Goal: Transaction & Acquisition: Purchase product/service

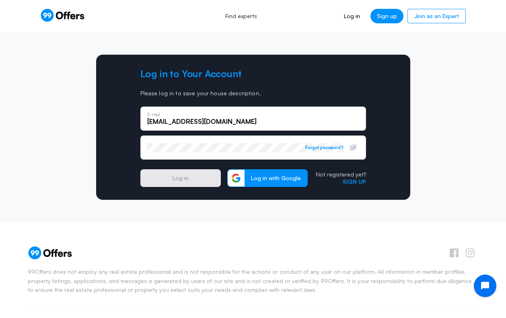
type input "renteriamadison0@gmail.com"
click at [180, 178] on button "Log in" at bounding box center [180, 178] width 81 height 18
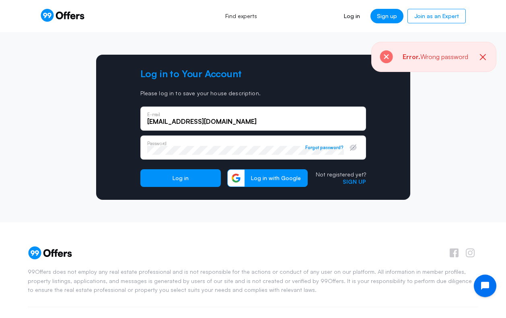
click at [134, 136] on div "Log in to Your Account Please log in to save your house description. renteriama…" at bounding box center [253, 127] width 314 height 145
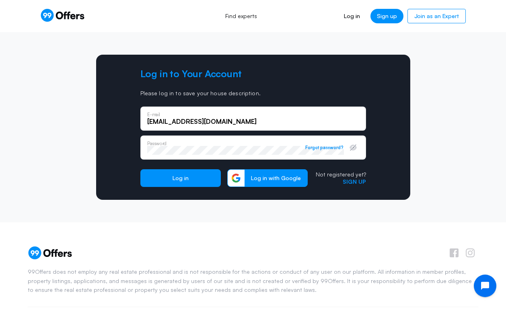
click at [180, 178] on button "Log in" at bounding box center [180, 178] width 81 height 18
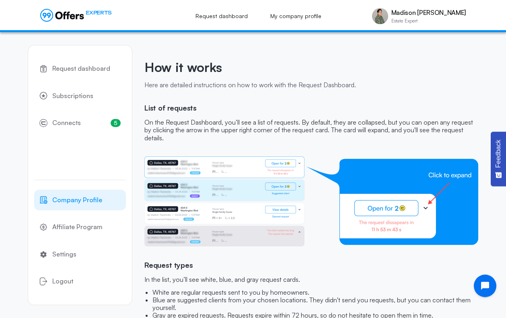
click at [91, 204] on span "Company Profile" at bounding box center [77, 200] width 50 height 10
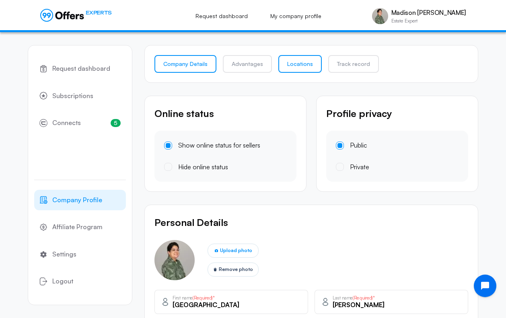
click at [314, 69] on link "Locations" at bounding box center [300, 64] width 43 height 18
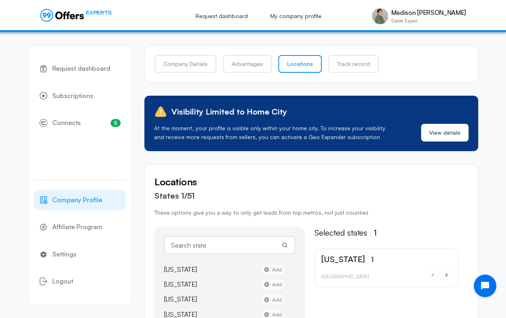
click at [446, 167] on div "Locations States 1/51 These options give you a way to only get leads from top m…" at bounding box center [312, 304] width 334 height 281
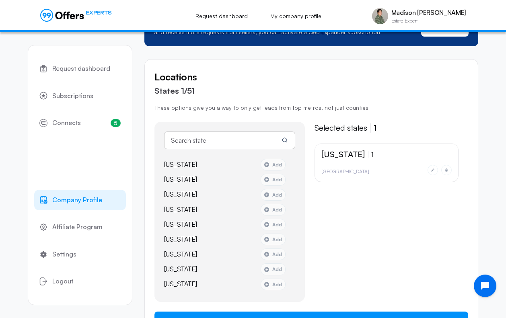
scroll to position [114, 0]
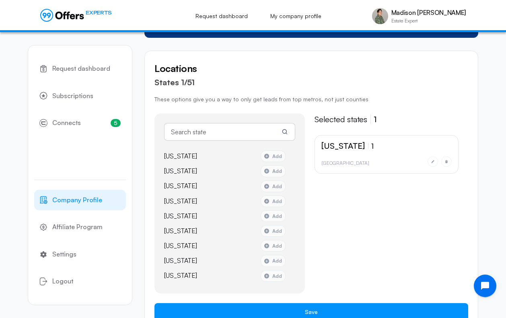
click at [233, 134] on input "text" at bounding box center [229, 132] width 131 height 18
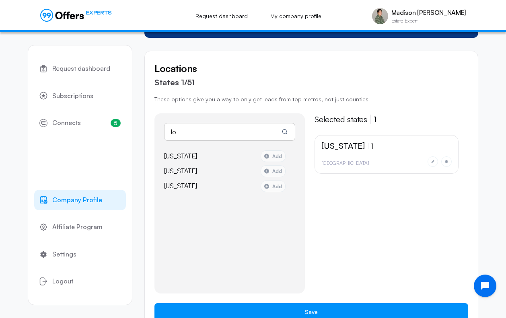
type input "l"
type input "c"
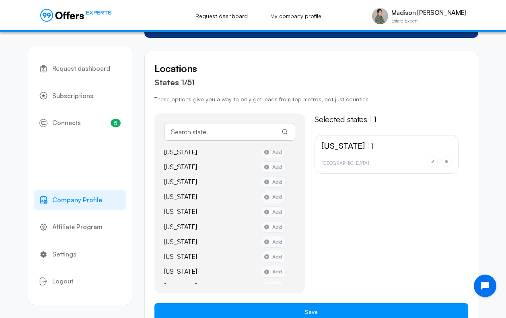
scroll to position [608, 0]
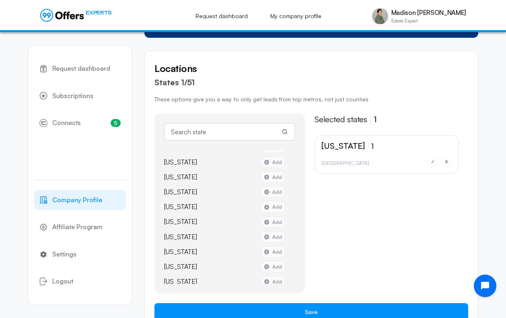
click at [363, 225] on div "California 1 Los Angeles" at bounding box center [392, 214] width 154 height 159
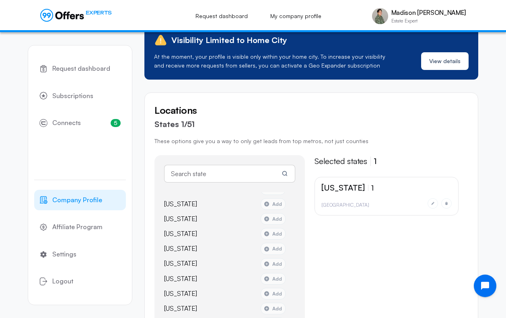
scroll to position [62, 0]
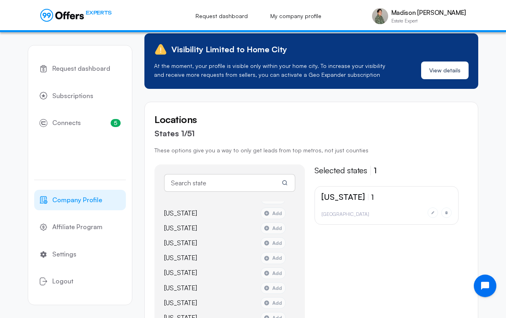
click at [269, 184] on input "text" at bounding box center [229, 183] width 131 height 18
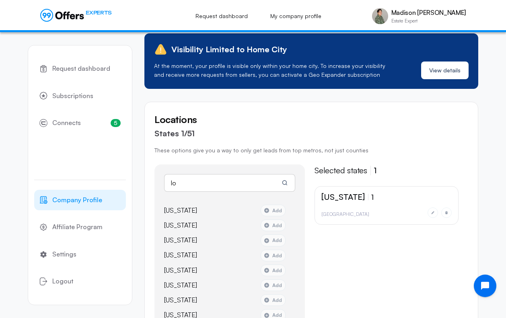
scroll to position [0, 0]
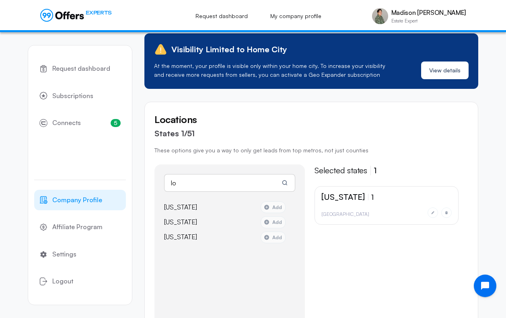
type input "l"
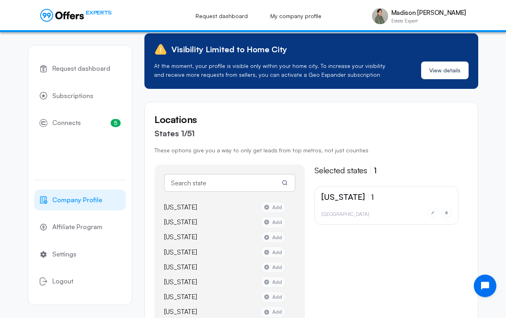
click at [397, 246] on div "California 1 Los Angeles" at bounding box center [392, 265] width 154 height 159
click at [368, 244] on div "California 1 Los Angeles" at bounding box center [392, 265] width 154 height 159
click at [81, 254] on link "Settings" at bounding box center [80, 254] width 92 height 21
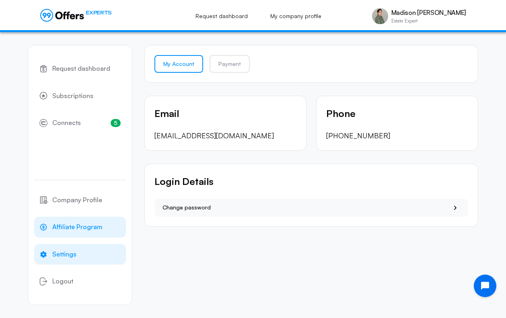
click at [89, 230] on span "Affiliate Program" at bounding box center [77, 227] width 50 height 10
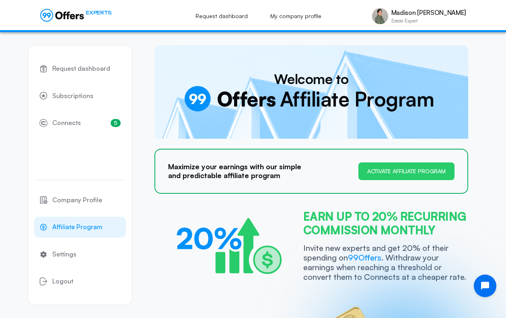
click at [78, 200] on span "Company Profile" at bounding box center [77, 200] width 50 height 10
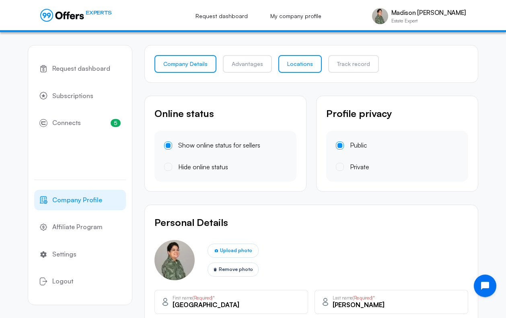
click at [300, 67] on link "Locations" at bounding box center [300, 64] width 43 height 18
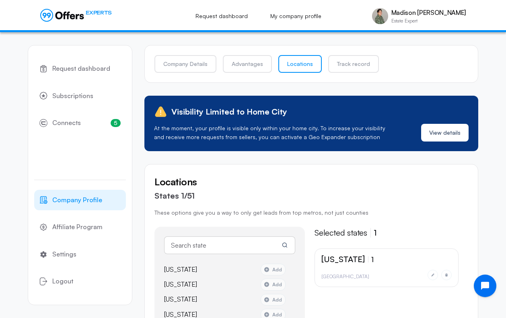
drag, startPoint x: 409, startPoint y: 184, endPoint x: 415, endPoint y: 151, distance: 34.1
click at [409, 180] on h5 "Locations" at bounding box center [312, 181] width 314 height 15
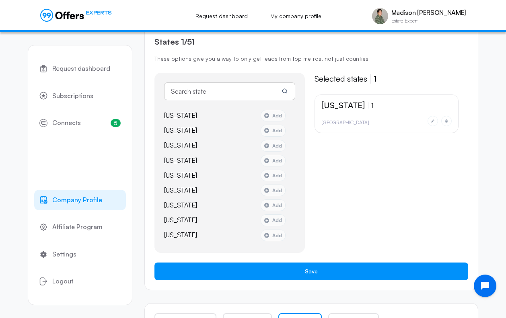
scroll to position [132, 0]
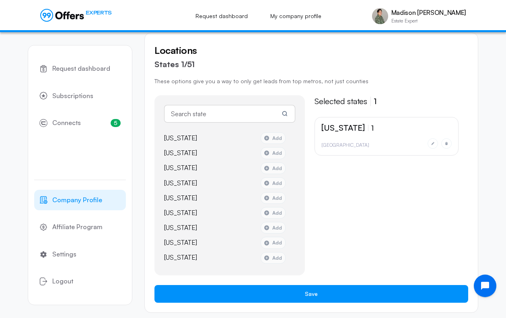
drag, startPoint x: 422, startPoint y: 226, endPoint x: 422, endPoint y: 211, distance: 15.7
click at [422, 224] on div "California 1 Los Angeles" at bounding box center [392, 196] width 154 height 159
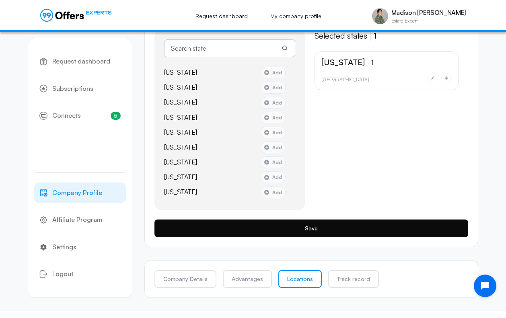
scroll to position [196, 0]
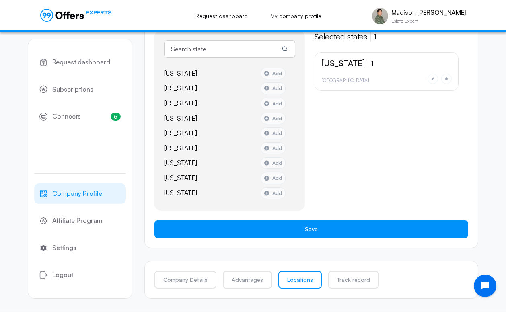
click at [298, 280] on link "Locations" at bounding box center [300, 280] width 43 height 18
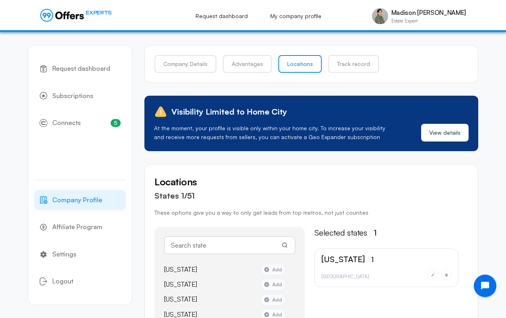
click at [370, 183] on h5 "Locations" at bounding box center [312, 181] width 314 height 15
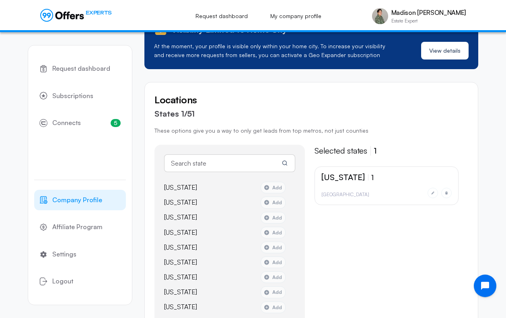
scroll to position [89, 0]
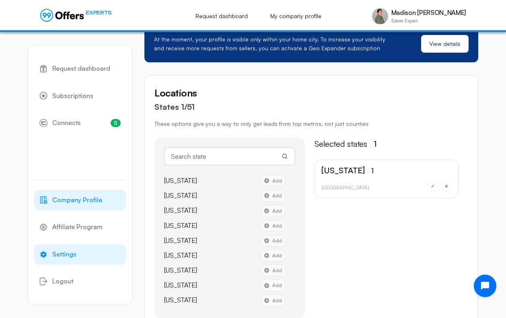
click at [67, 255] on span "Settings" at bounding box center [64, 255] width 24 height 10
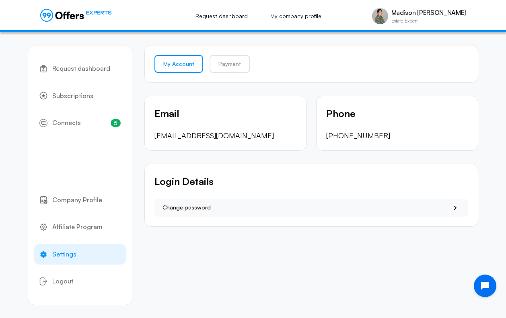
click at [293, 268] on div "Request dashboard Subscriptions 5 Connects 5 Company Profile Affiliate Program …" at bounding box center [253, 175] width 451 height 286
click at [100, 125] on link "5 Connects 5" at bounding box center [80, 123] width 92 height 21
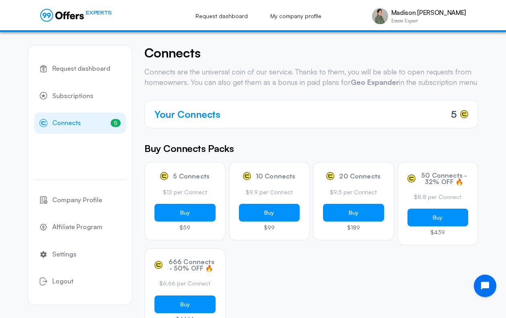
click at [300, 166] on div "Buy Connects Packs 5 Connects $12 per Connect Buy $59 10 Connects $9.9 per Conn…" at bounding box center [312, 236] width 334 height 191
click at [460, 122] on div "5" at bounding box center [459, 114] width 17 height 14
click at [438, 149] on div "Connects Your Connects 5 Connects are the universal coin of our service. Thanks…" at bounding box center [312, 219] width 334 height 349
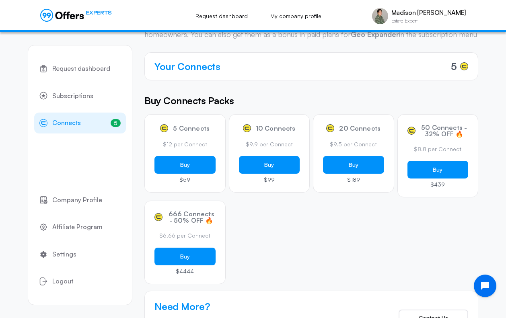
scroll to position [0, 0]
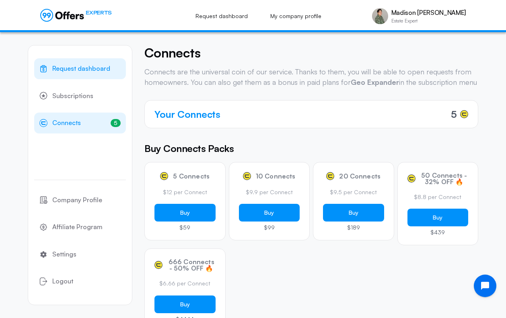
click at [96, 72] on span "Request dashboard" at bounding box center [81, 69] width 58 height 10
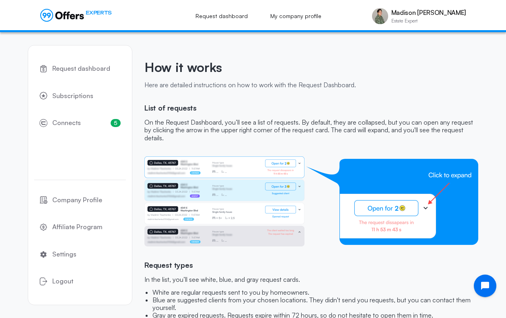
click at [383, 124] on p "On the Request Dashboard, you’ll see a list of requests. By default, they are c…" at bounding box center [312, 130] width 334 height 23
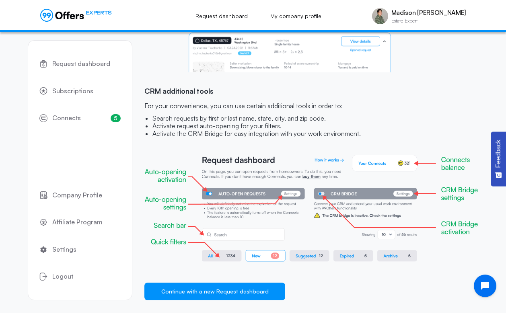
scroll to position [757, 0]
click at [219, 15] on link "Request dashboard" at bounding box center [222, 16] width 70 height 18
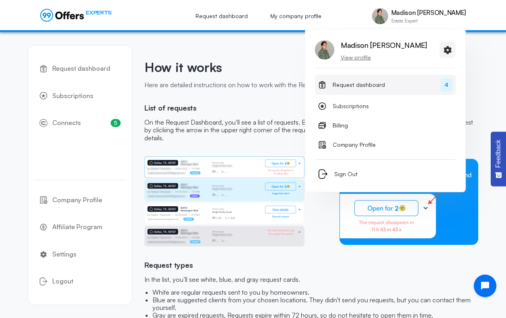
click at [386, 84] on link "Request dashboard 4" at bounding box center [385, 85] width 141 height 20
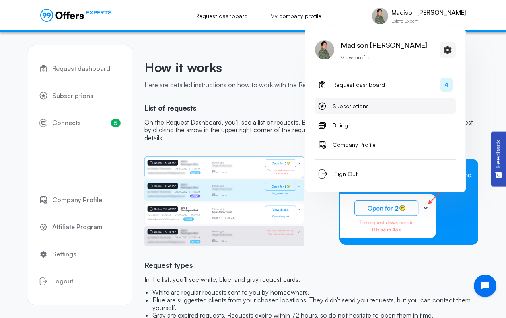
click at [419, 112] on link "Subscriptions" at bounding box center [385, 106] width 141 height 16
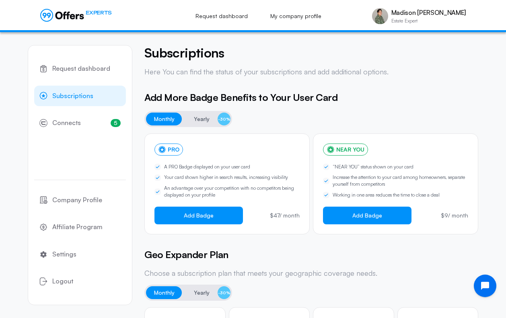
click at [488, 159] on div "Request dashboard Subscriptions 5 Connects 5 Company Profile Affiliate Program …" at bounding box center [253, 322] width 506 height 580
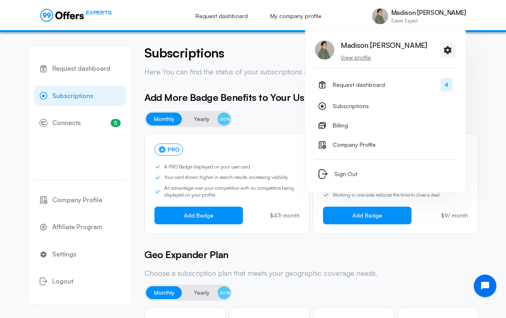
click at [388, 19] on img at bounding box center [380, 16] width 16 height 16
click at [371, 87] on span "Request dashboard" at bounding box center [359, 85] width 52 height 10
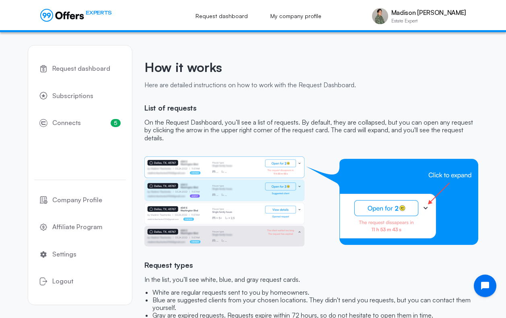
click at [256, 93] on div "How it works Here are detailed instructions on how to work with the Request Das…" at bounding box center [312, 74] width 334 height 59
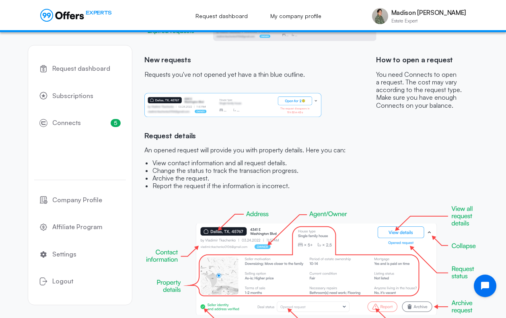
scroll to position [388, 0]
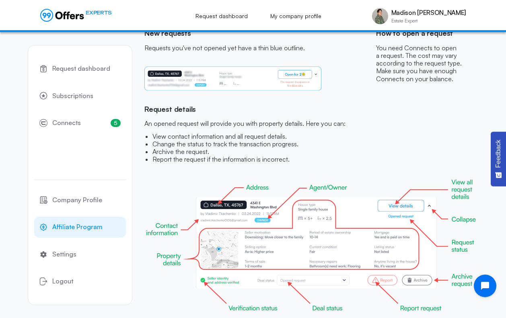
click at [89, 228] on span "Affiliate Program" at bounding box center [77, 227] width 50 height 10
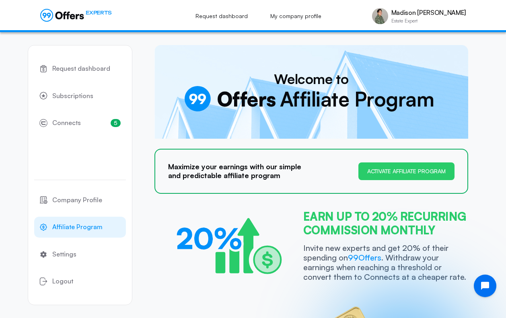
click at [100, 122] on link "5 Connects 5" at bounding box center [80, 123] width 92 height 21
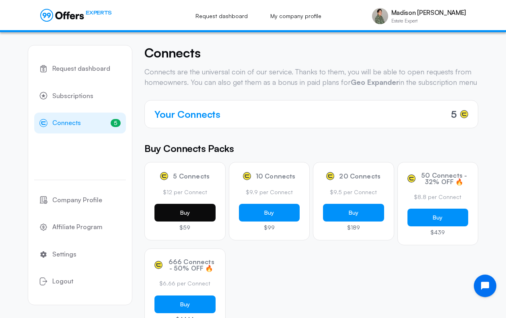
click at [209, 222] on button "Buy" at bounding box center [185, 213] width 61 height 18
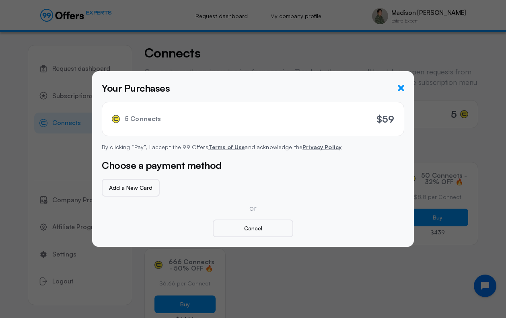
click at [403, 90] on icon "button" at bounding box center [401, 88] width 6 height 6
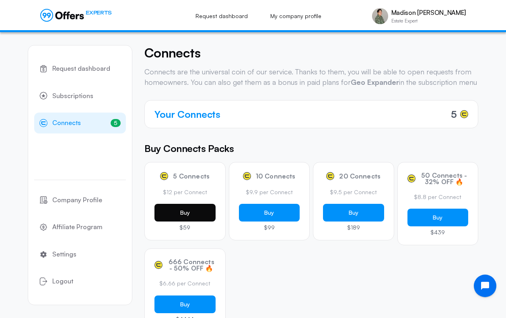
click at [182, 222] on button "Buy" at bounding box center [185, 213] width 61 height 18
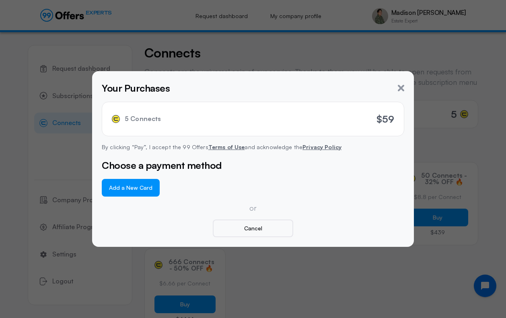
click at [120, 186] on button "Add a New Card" at bounding box center [131, 188] width 58 height 18
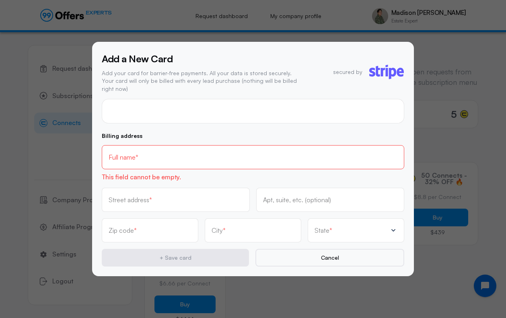
click at [151, 153] on input "text" at bounding box center [253, 157] width 289 height 9
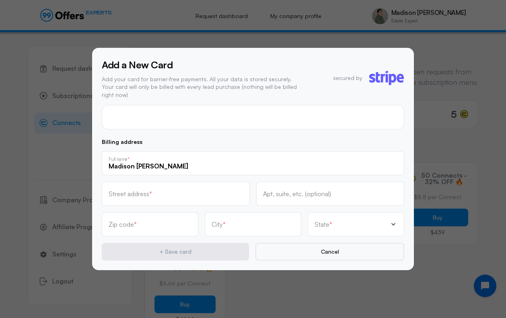
type input "Madison Renteria"
type input "2410 w norwood"
type input "91762"
type input "alhambra"
click at [363, 221] on div "State *" at bounding box center [351, 225] width 73 height 8
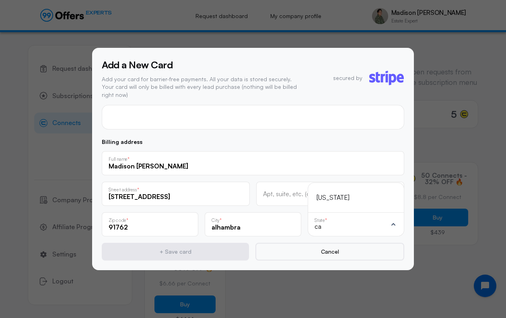
type input "ca"
click at [343, 195] on div "California" at bounding box center [351, 198] width 69 height 10
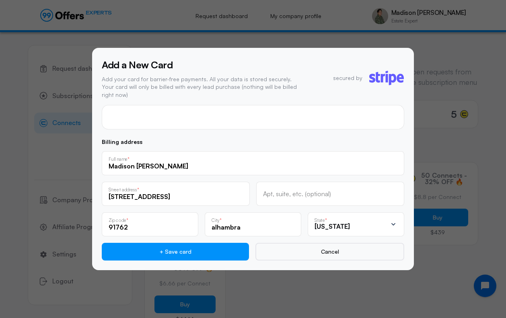
drag, startPoint x: 302, startPoint y: 138, endPoint x: 308, endPoint y: 124, distance: 15.7
click at [302, 139] on p "Billing address" at bounding box center [253, 142] width 303 height 6
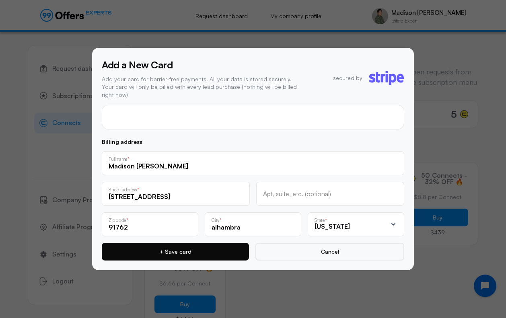
click at [196, 252] on button "+ Save card" at bounding box center [175, 252] width 147 height 18
click at [216, 247] on button "+ Save card" at bounding box center [175, 252] width 147 height 18
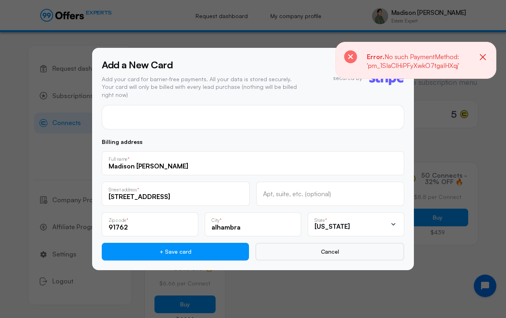
click at [485, 56] on icon "button" at bounding box center [483, 57] width 6 height 6
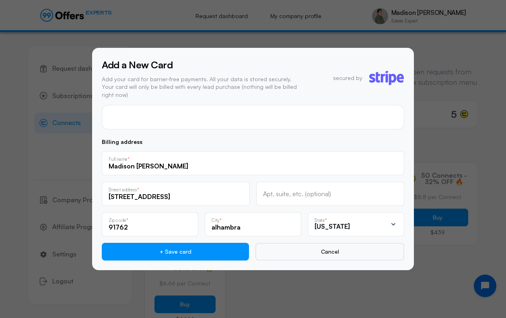
click at [184, 195] on input "2410 w norwood" at bounding box center [176, 196] width 134 height 9
type input "2410 w norwood pl"
click at [145, 226] on input "91762" at bounding box center [150, 227] width 83 height 9
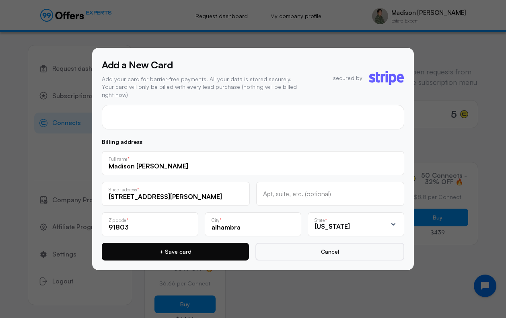
type input "91803"
click at [192, 244] on button "+ Save card" at bounding box center [175, 252] width 147 height 18
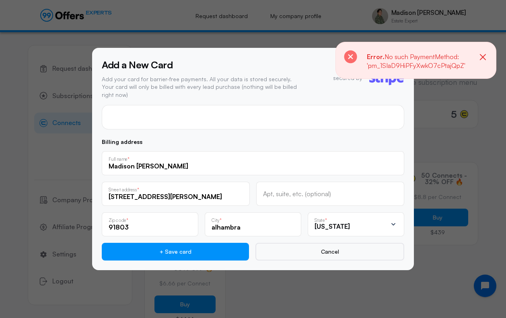
click at [483, 56] on icon "button" at bounding box center [483, 57] width 10 height 10
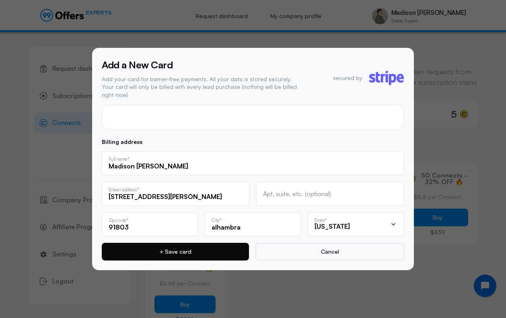
click at [194, 246] on button "+ Save card" at bounding box center [175, 252] width 147 height 18
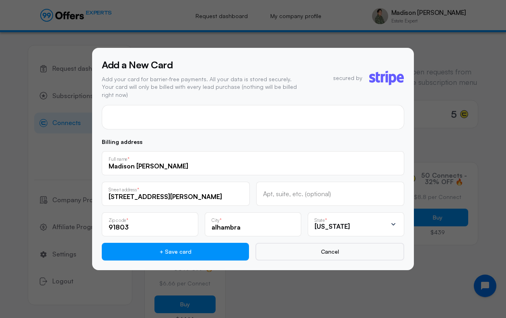
drag, startPoint x: 251, startPoint y: 204, endPoint x: 254, endPoint y: 184, distance: 20.4
click at [251, 202] on div "Billing address Madison Renteria Full name * 2410 w norwood pl Street address *…" at bounding box center [253, 200] width 303 height 122
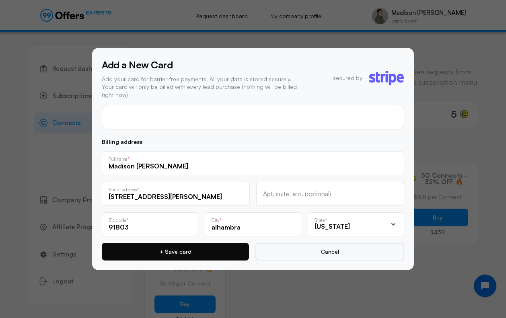
click at [199, 250] on button "+ Save card" at bounding box center [175, 252] width 147 height 18
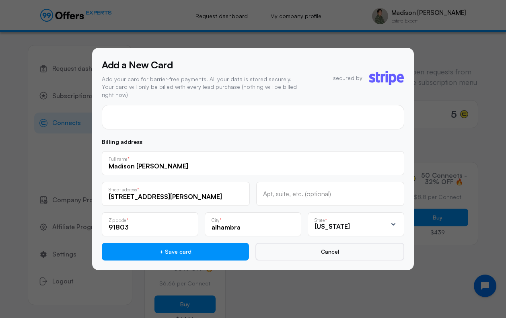
click at [246, 228] on div "alhambra City *" at bounding box center [253, 225] width 97 height 24
type input "a"
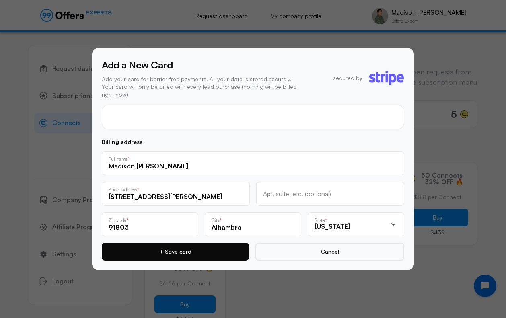
type input "Alhambra"
click at [237, 248] on button "+ Save card" at bounding box center [175, 252] width 147 height 18
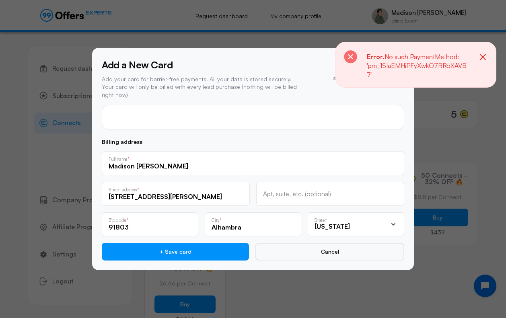
click at [481, 58] on icon "button" at bounding box center [483, 57] width 10 height 10
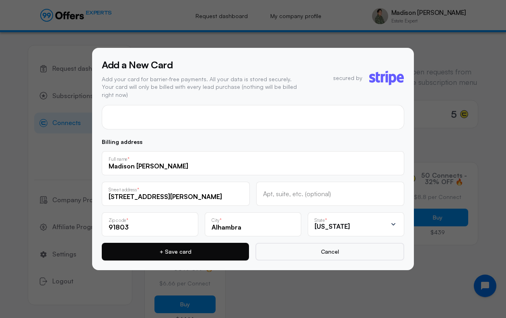
click at [194, 245] on button "+ Save card" at bounding box center [175, 252] width 147 height 18
click at [206, 254] on button "+ Save card" at bounding box center [175, 252] width 147 height 18
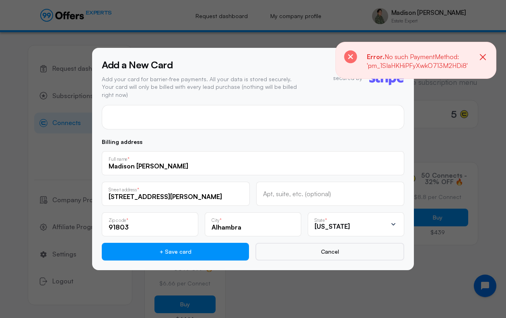
click at [486, 55] on icon "button" at bounding box center [483, 57] width 6 height 6
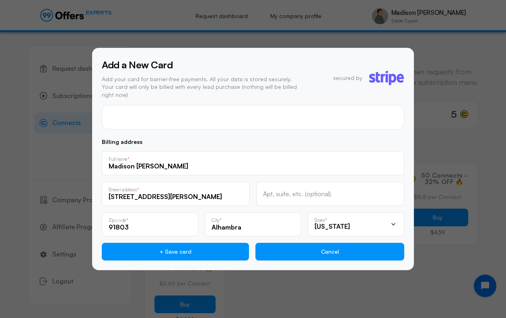
click at [338, 249] on button "Cancel" at bounding box center [330, 252] width 149 height 18
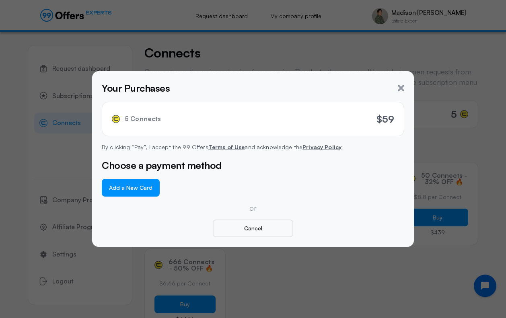
click at [120, 192] on button "Add a New Card" at bounding box center [131, 188] width 58 height 18
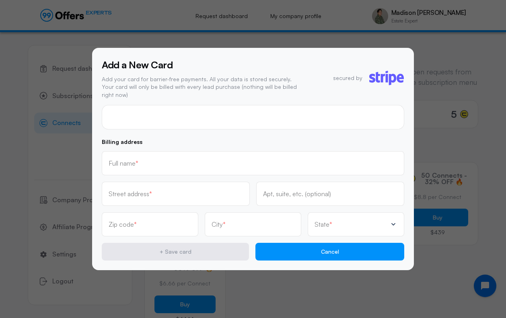
click at [339, 248] on button "Cancel" at bounding box center [330, 252] width 149 height 18
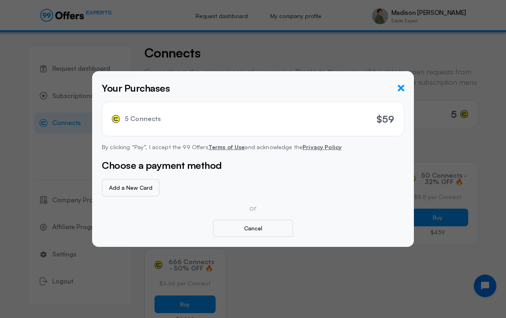
click at [402, 89] on icon "button" at bounding box center [401, 88] width 6 height 6
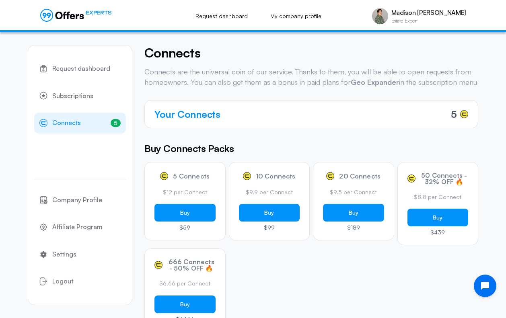
click at [347, 150] on div "Connects Your Connects 5 Connects are the universal coin of our service. Thanks…" at bounding box center [312, 219] width 334 height 349
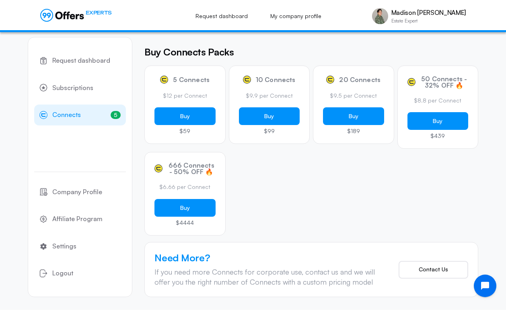
scroll to position [105, 0]
click at [421, 274] on button "Contact Us" at bounding box center [434, 270] width 70 height 18
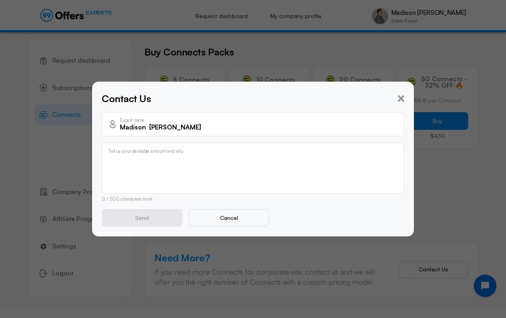
click at [201, 160] on textarea at bounding box center [253, 170] width 289 height 32
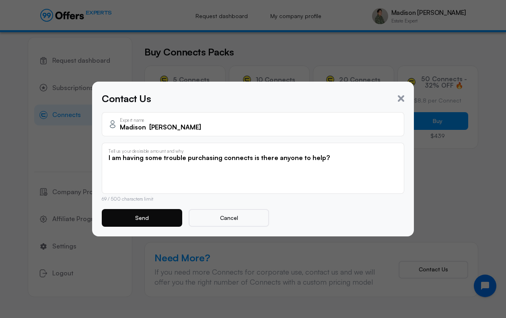
type textarea "I am having some trouble purchasing connects is there anyone to help?"
click at [137, 214] on button "Send" at bounding box center [142, 218] width 81 height 18
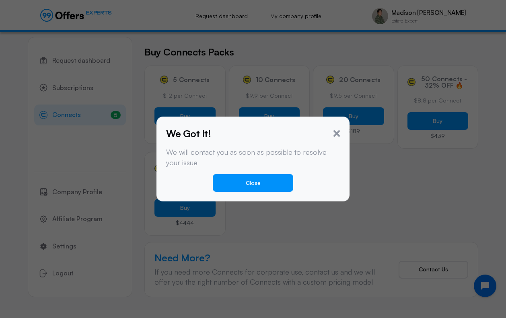
click at [250, 182] on button "Close" at bounding box center [253, 183] width 81 height 18
